Goal: Obtain resource: Download file/media

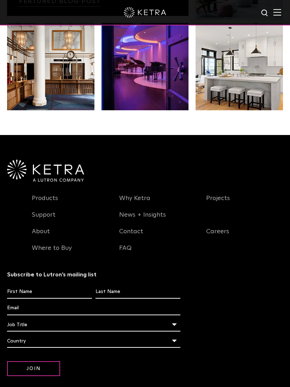
scroll to position [1217, 0]
click at [53, 207] on link "Products" at bounding box center [45, 203] width 26 height 16
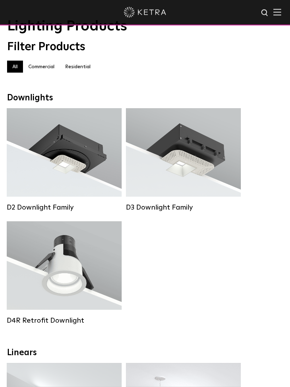
scroll to position [33, 0]
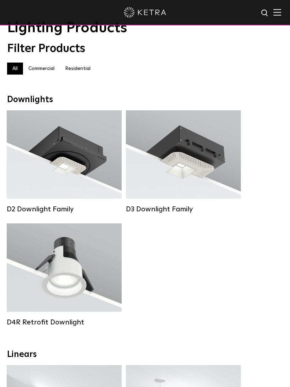
click at [82, 152] on div "Lumen Output: 1200 Colors: White / Black / Gloss Black / Silver / Bronze / Silv…" at bounding box center [64, 156] width 94 height 71
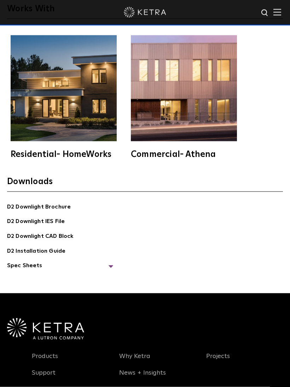
scroll to position [2017, 0]
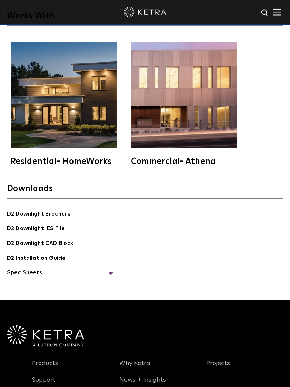
click at [54, 218] on link "D2 Downlight Brochure" at bounding box center [39, 215] width 64 height 10
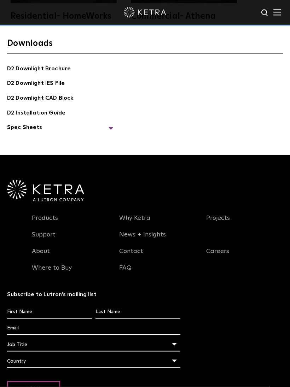
scroll to position [2163, 0]
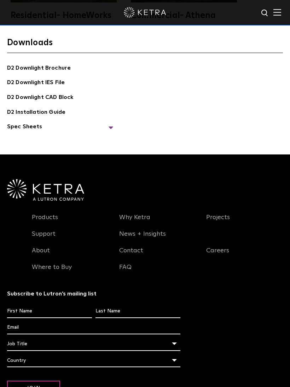
click at [58, 118] on link "D2 Installation Guide" at bounding box center [36, 113] width 58 height 10
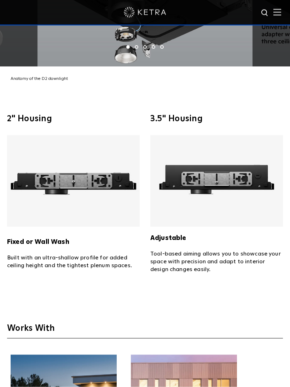
scroll to position [1690, 0]
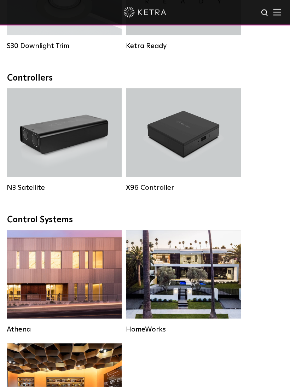
scroll to position [1059, 0]
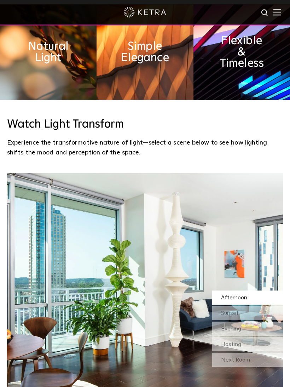
scroll to position [438, 0]
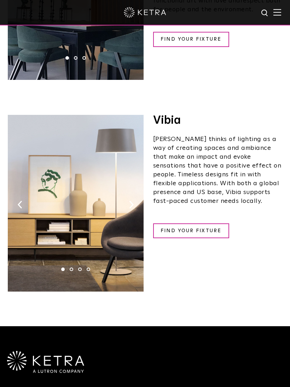
scroll to position [1502, 0]
